Goal: Browse casually

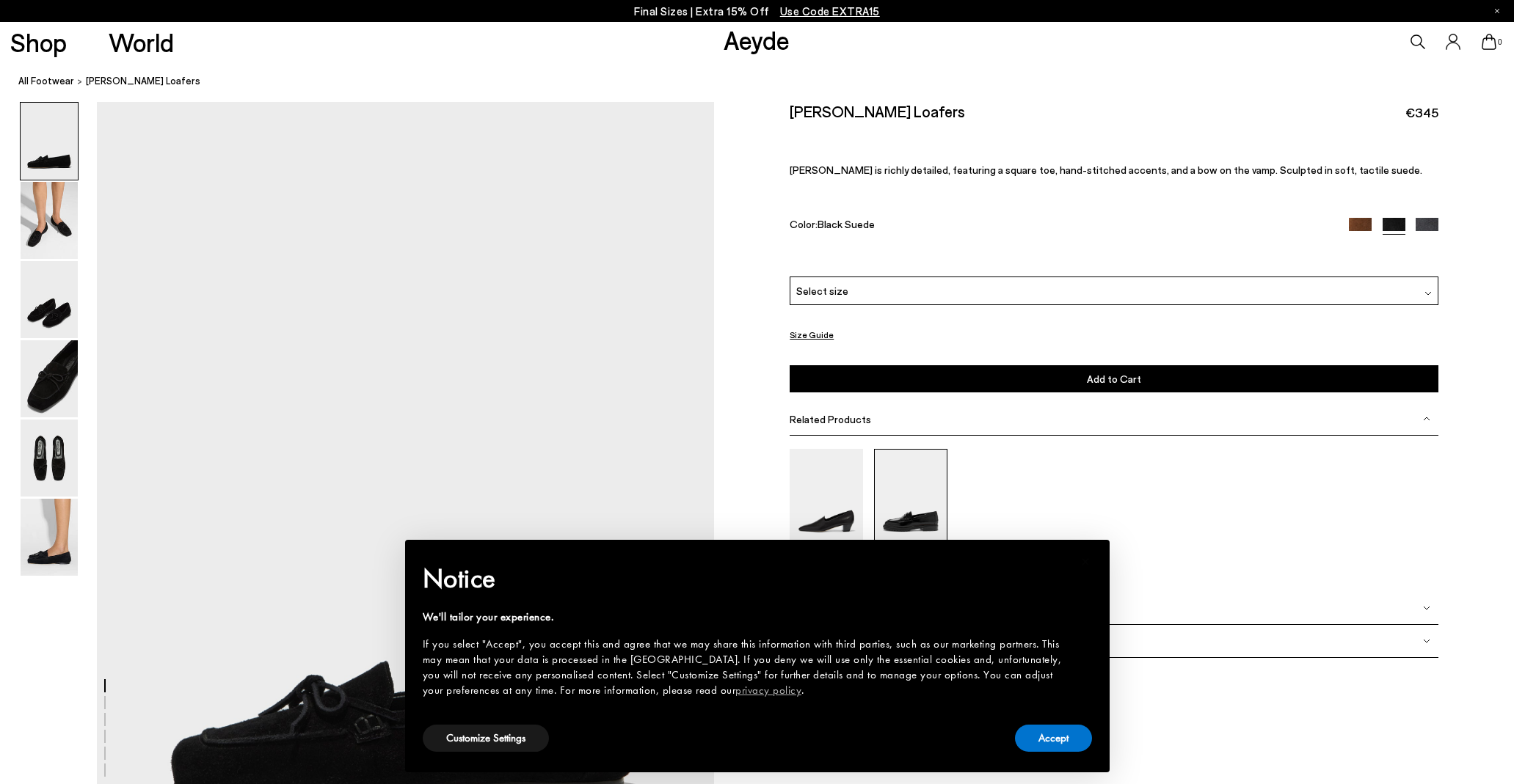
click at [931, 521] on img at bounding box center [910, 498] width 73 height 98
